Goal: Information Seeking & Learning: Learn about a topic

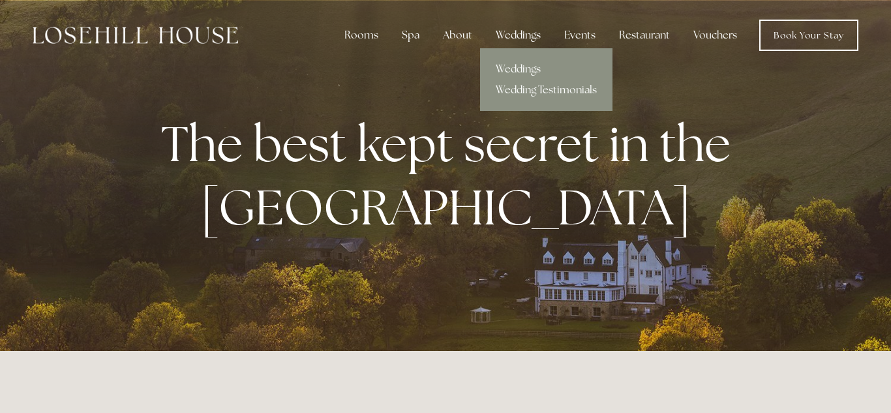
click at [518, 40] on div "Weddings" at bounding box center [518, 35] width 66 height 26
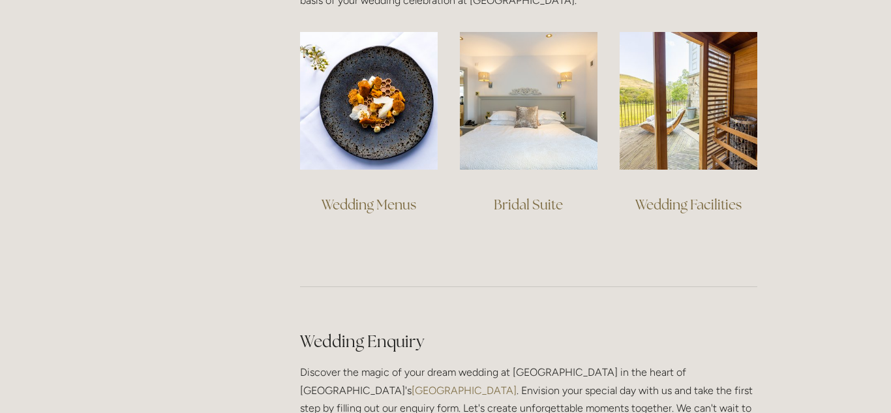
scroll to position [1033, 0]
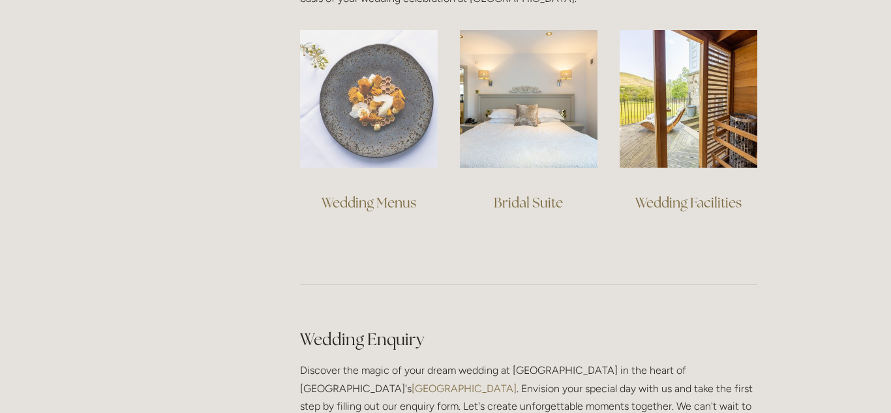
click at [421, 141] on img at bounding box center [369, 99] width 138 height 138
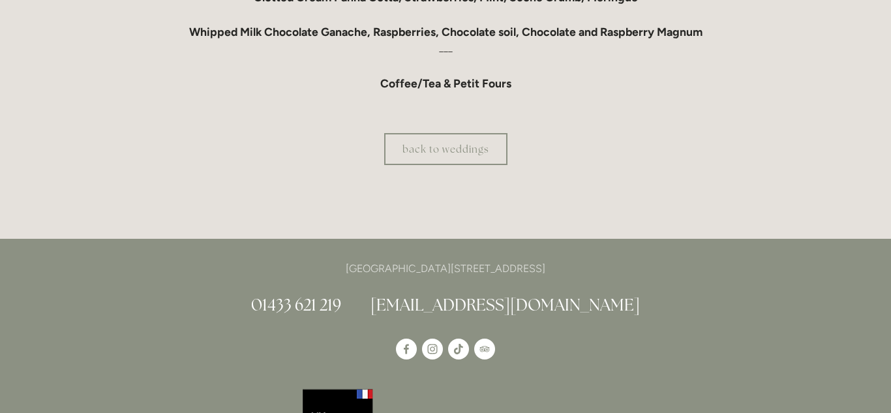
scroll to position [1335, 0]
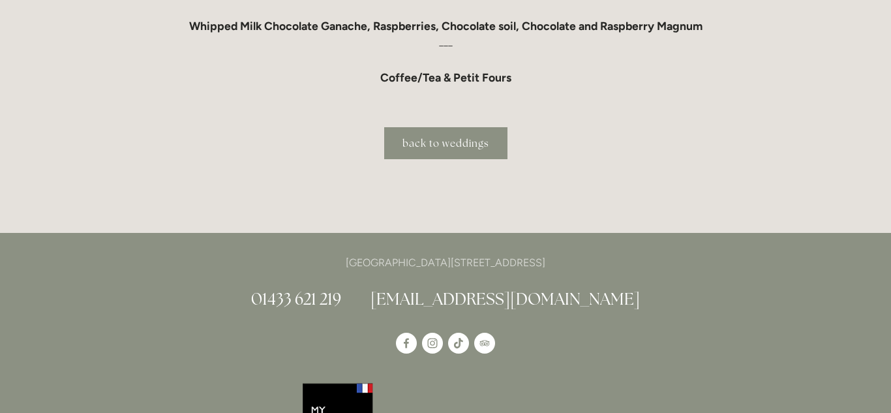
click at [464, 145] on link "back to weddings" at bounding box center [445, 143] width 123 height 32
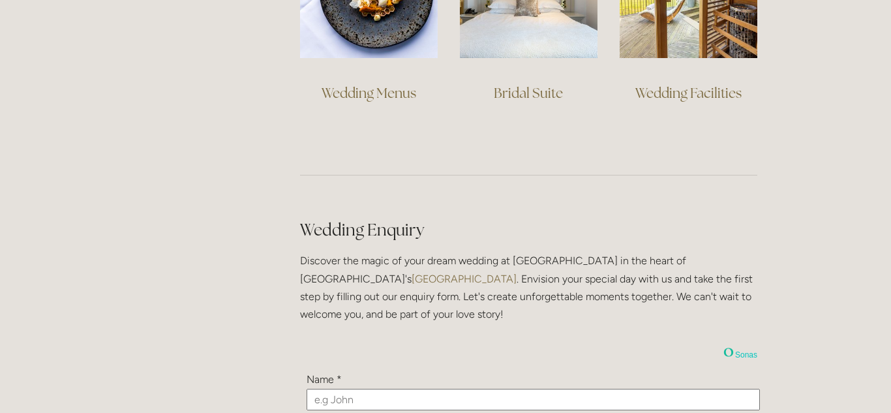
scroll to position [1160, 0]
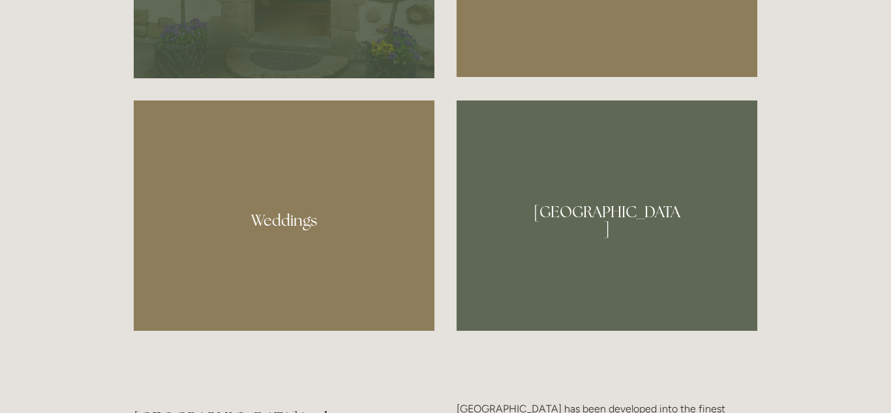
scroll to position [1142, 0]
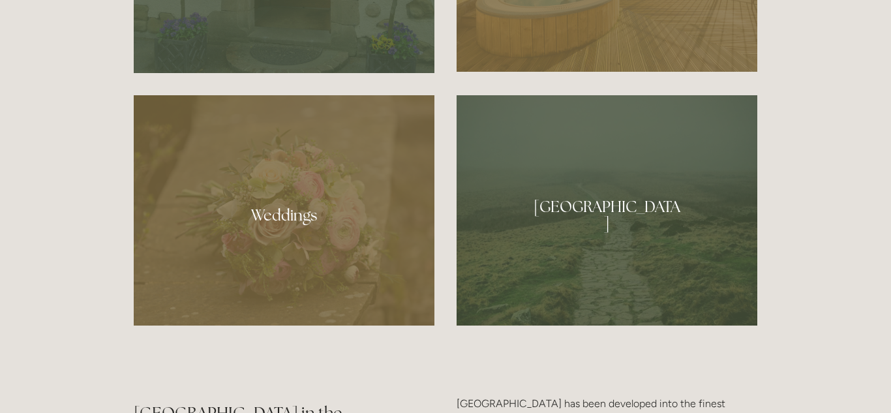
click at [302, 221] on div at bounding box center [284, 210] width 301 height 230
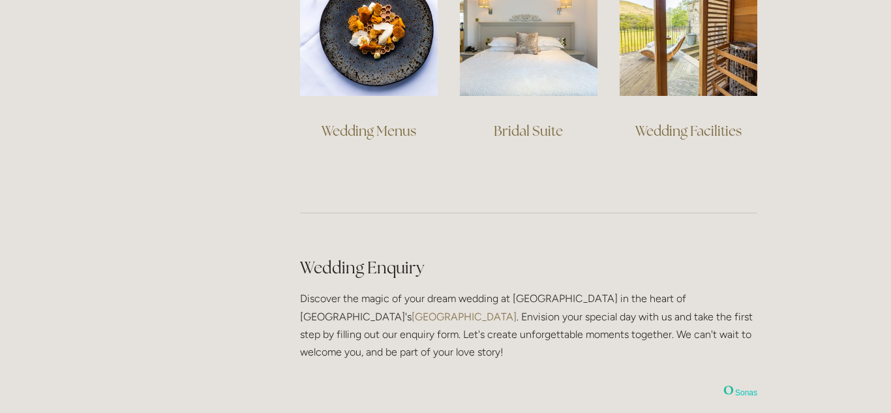
scroll to position [1127, 0]
